Goal: Entertainment & Leisure: Consume media (video, audio)

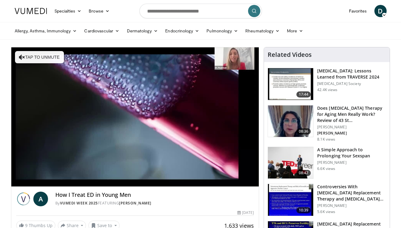
click at [44, 58] on button "Tap to unmute" at bounding box center [39, 57] width 49 height 12
